Goal: Task Accomplishment & Management: Complete application form

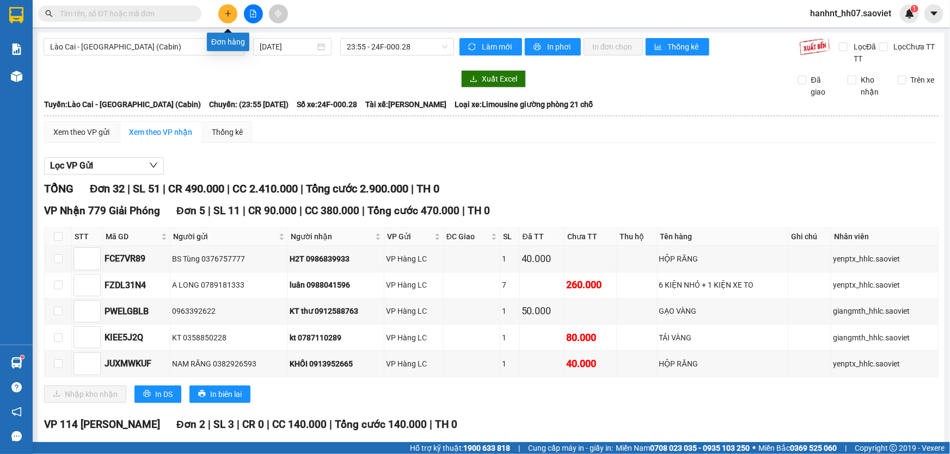
click at [232, 14] on button at bounding box center [227, 13] width 19 height 19
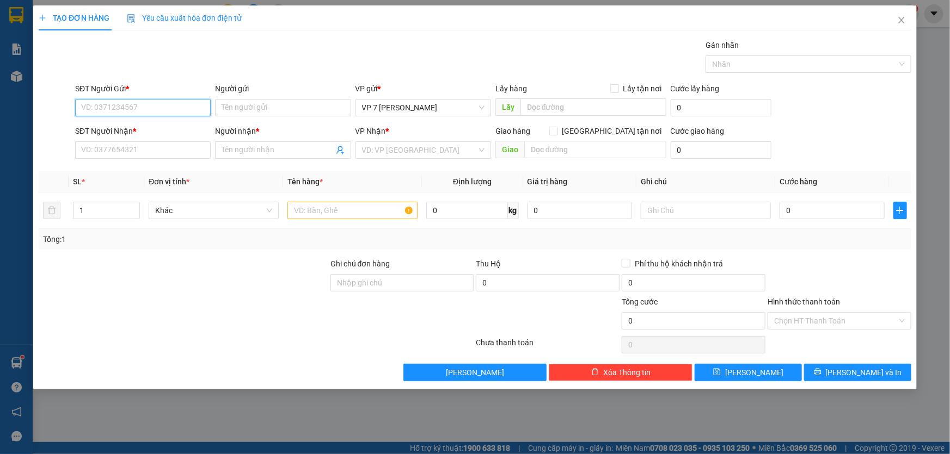
click at [108, 110] on input "SĐT Người Gửi *" at bounding box center [143, 107] width 136 height 17
click at [126, 108] on input "SĐT Người Gửi *" at bounding box center [143, 107] width 136 height 17
click at [109, 125] on div "0379370083 -" at bounding box center [143, 130] width 122 height 12
type input "0379370083"
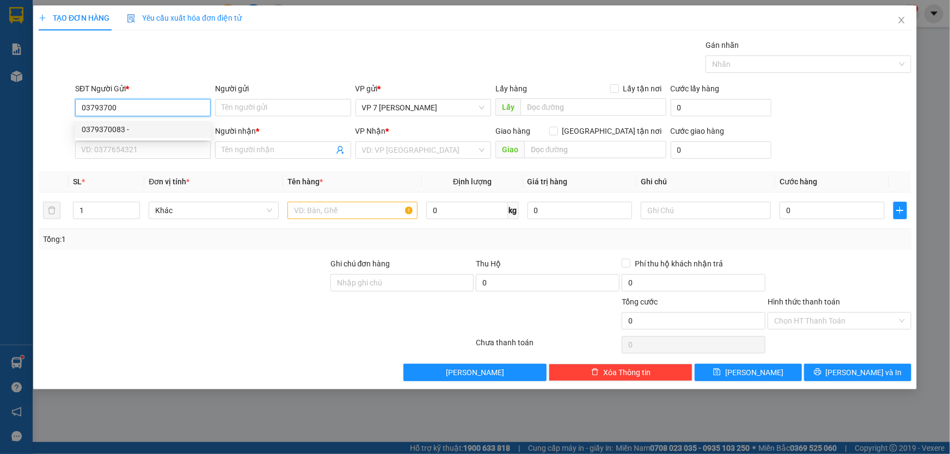
type input "KM224"
type input "0379370083"
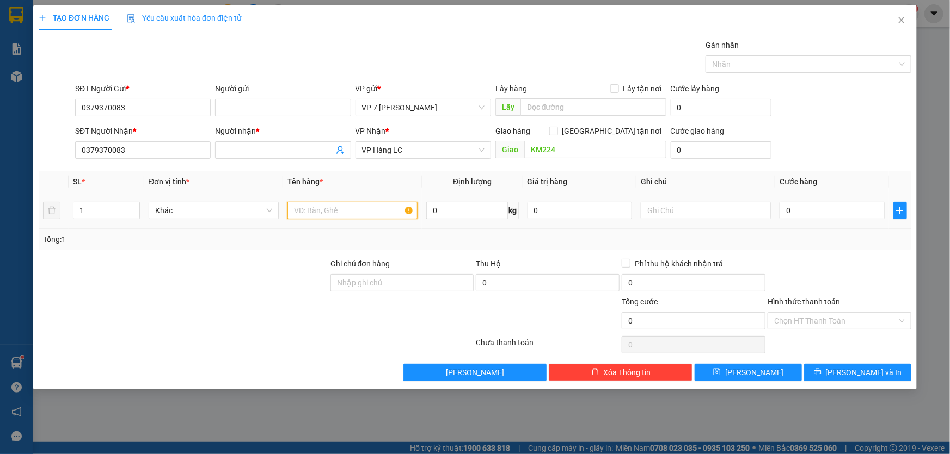
click at [310, 210] on input "text" at bounding box center [352, 210] width 130 height 17
type input "xốp"
click at [320, 242] on div "Tổng: 1" at bounding box center [205, 240] width 324 height 12
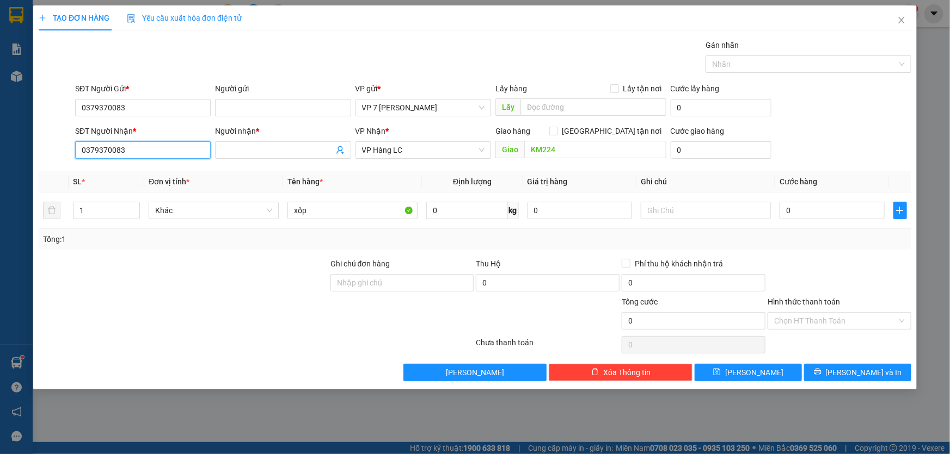
click at [147, 150] on input "0379370083" at bounding box center [143, 150] width 136 height 17
click at [119, 175] on div "0379370083 -" at bounding box center [143, 172] width 122 height 12
click at [810, 210] on input "0" at bounding box center [831, 210] width 105 height 17
type input "8"
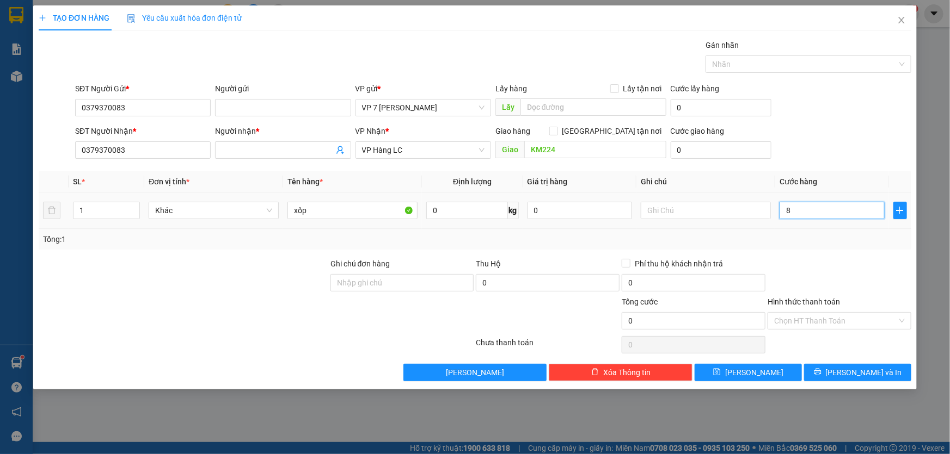
type input "8"
type input "80"
type input "80.000"
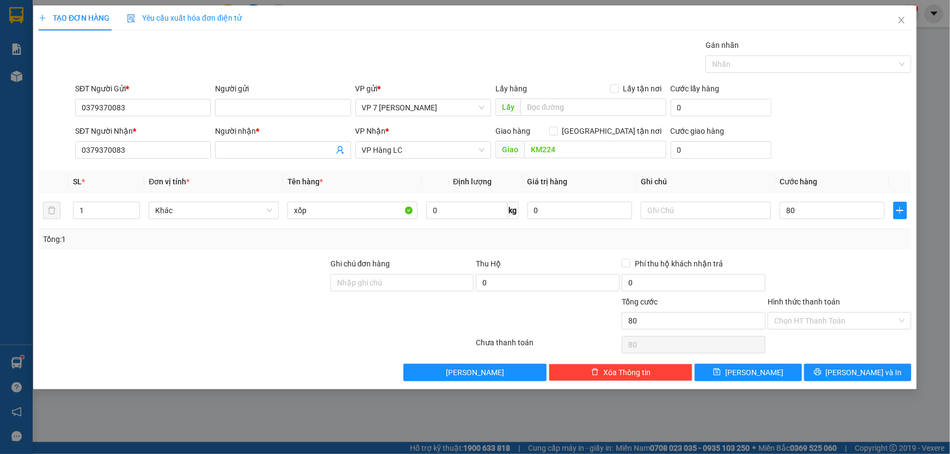
type input "80.000"
click at [813, 231] on div "Tổng: 1" at bounding box center [475, 239] width 873 height 21
click at [821, 373] on icon "printer" at bounding box center [817, 372] width 7 height 7
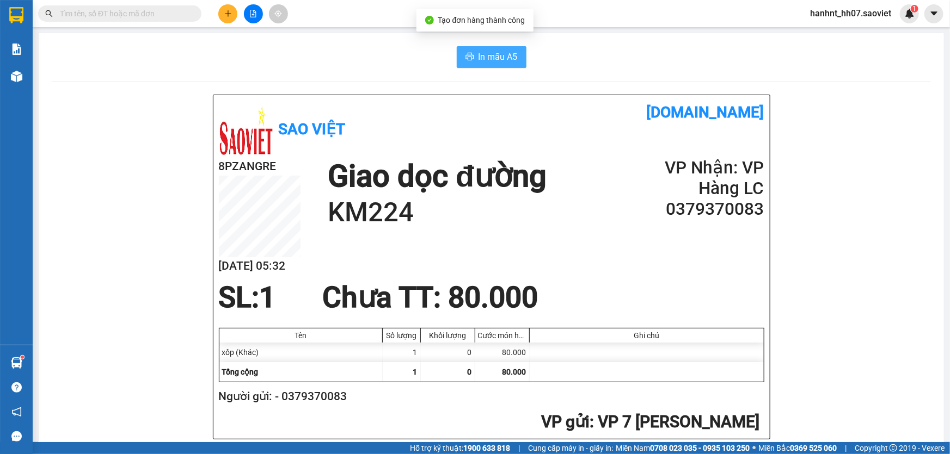
click at [487, 58] on span "In mẫu A5" at bounding box center [497, 57] width 39 height 14
